Goal: Transaction & Acquisition: Book appointment/travel/reservation

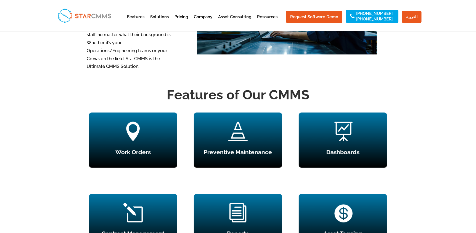
scroll to position [469, 0]
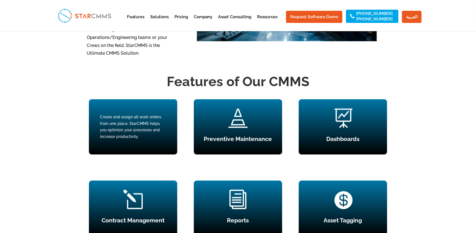
click at [132, 124] on span "" at bounding box center [132, 117] width 19 height 19
click at [132, 124] on div "Create and assign all work orders from one place. StarCMMS helps you optimize y…" at bounding box center [133, 127] width 66 height 26
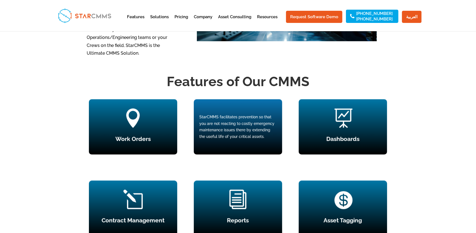
click at [251, 133] on div "StarCMMS facilitates prevention so that you are not reacting to costly emergenc…" at bounding box center [237, 127] width 77 height 26
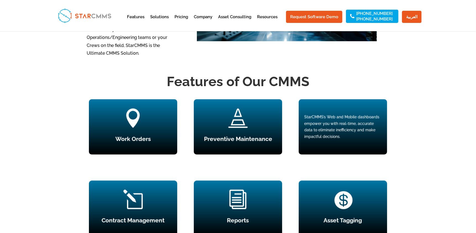
click at [342, 140] on h4 "Dashboards" at bounding box center [343, 140] width 88 height 9
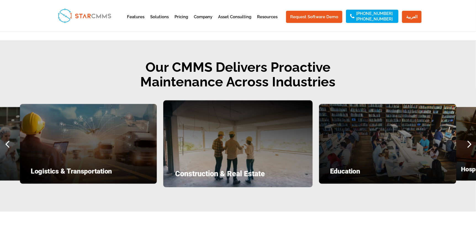
scroll to position [690, 0]
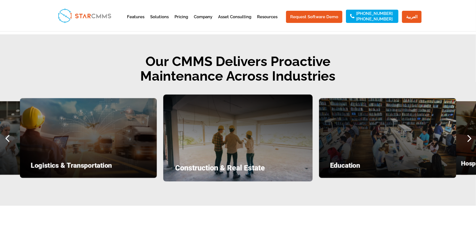
click at [468, 139] on div "Next slide" at bounding box center [468, 138] width 15 height 15
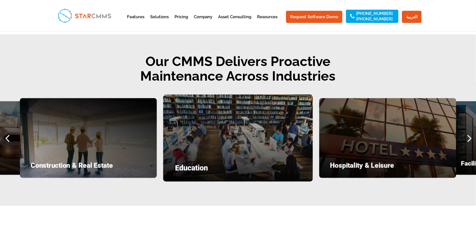
click at [468, 139] on div "Next slide" at bounding box center [468, 138] width 15 height 15
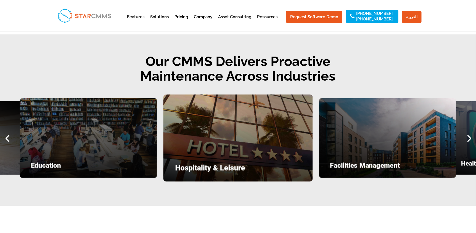
click at [468, 139] on div "Next slide" at bounding box center [468, 138] width 15 height 15
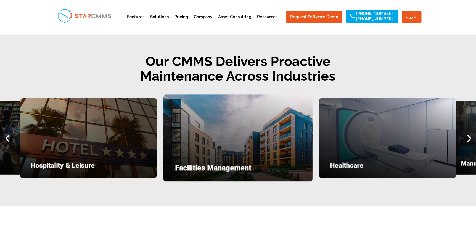
click at [468, 139] on div "Next slide" at bounding box center [468, 138] width 15 height 15
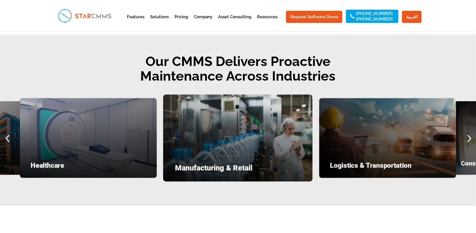
click at [468, 139] on div "Next slide" at bounding box center [468, 138] width 15 height 15
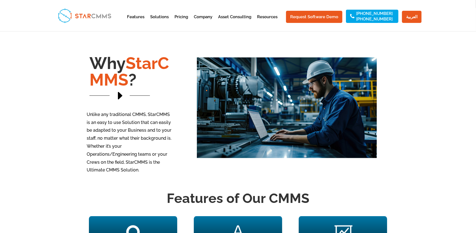
scroll to position [331, 0]
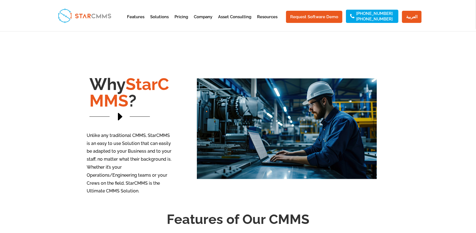
click at [123, 118] on span "E" at bounding box center [119, 116] width 15 height 15
click at [118, 114] on span "E" at bounding box center [119, 116] width 15 height 15
click at [317, 145] on img at bounding box center [287, 128] width 180 height 101
click at [310, 128] on img at bounding box center [287, 128] width 180 height 101
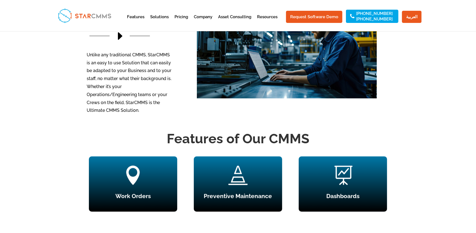
scroll to position [414, 0]
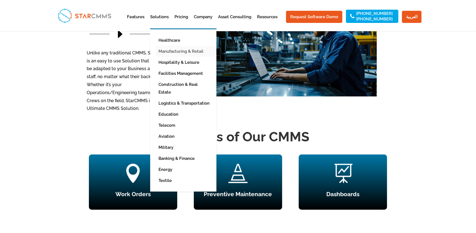
click at [176, 50] on link "Manufacturing & Retail" at bounding box center [187, 51] width 63 height 11
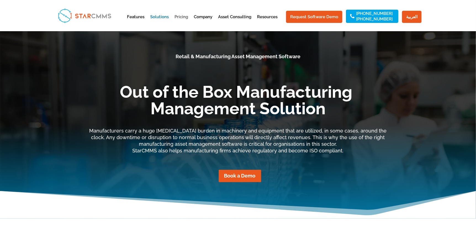
click at [187, 15] on link "Pricing" at bounding box center [181, 22] width 14 height 14
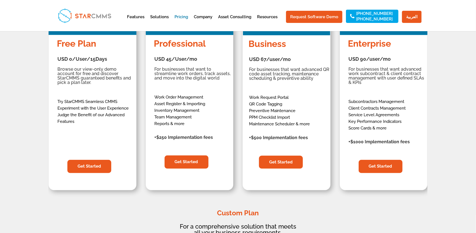
scroll to position [83, 0]
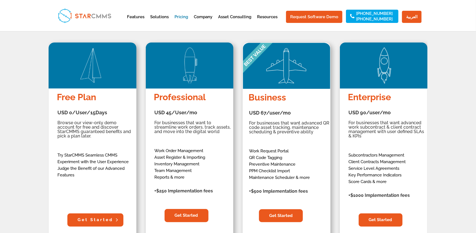
click at [86, 219] on link "Get Started" at bounding box center [95, 219] width 56 height 13
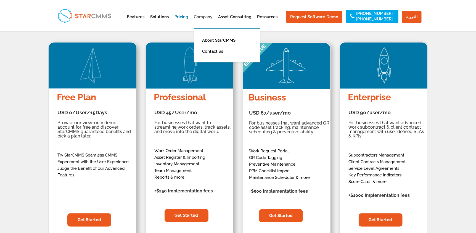
scroll to position [45, 108]
click at [210, 17] on link "Company" at bounding box center [203, 22] width 18 height 14
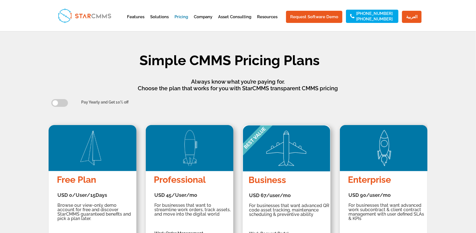
click at [241, 14] on div at bounding box center [237, 15] width 367 height 31
click at [241, 15] on link "Asset Consulting" at bounding box center [234, 22] width 33 height 14
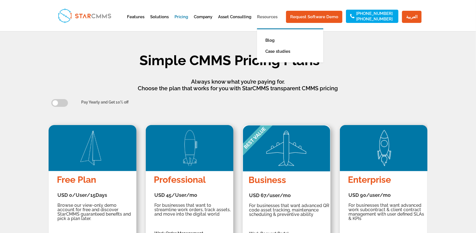
click at [264, 15] on link "Resources" at bounding box center [267, 22] width 20 height 14
